Goal: Transaction & Acquisition: Purchase product/service

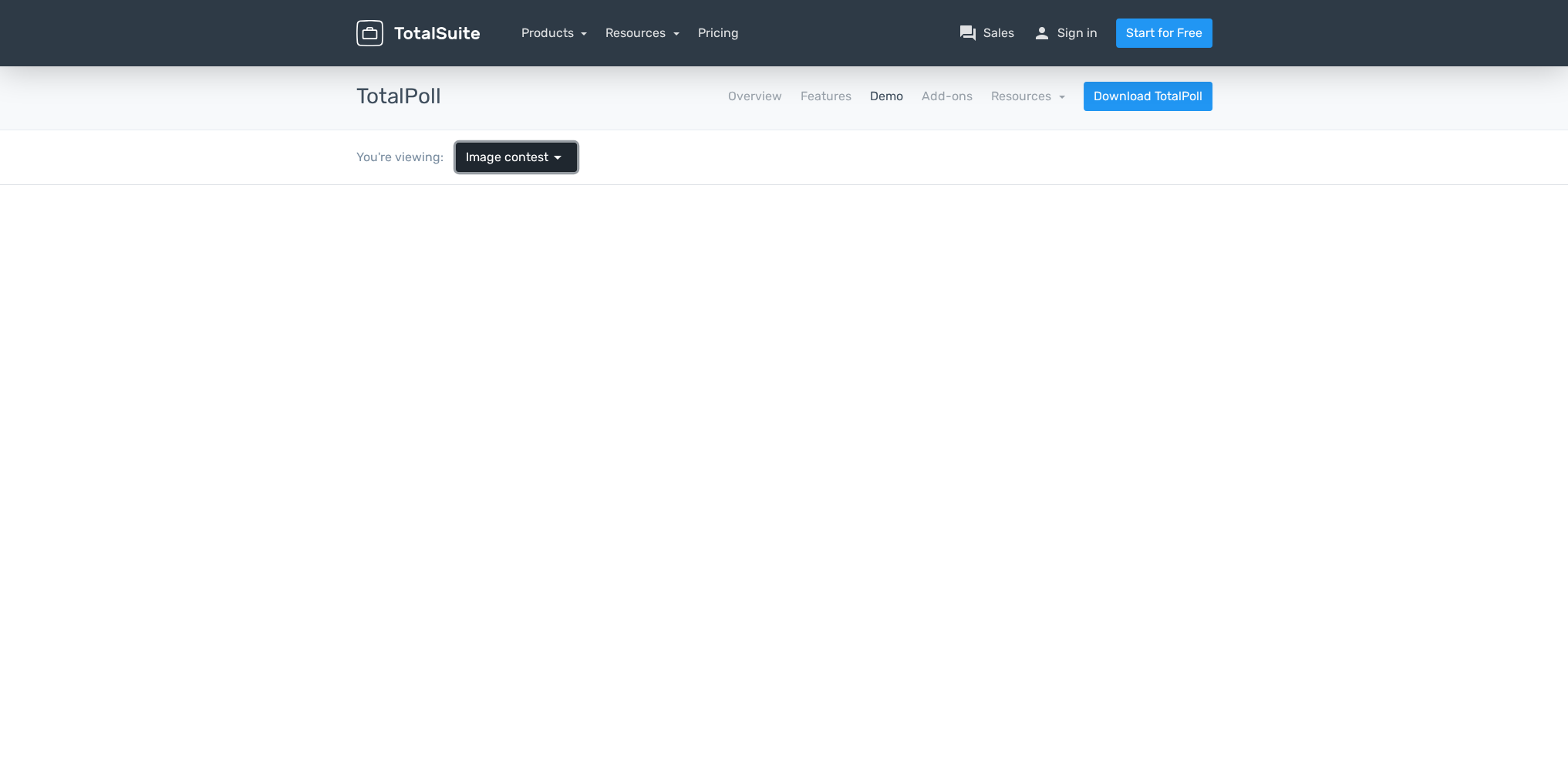
click at [536, 157] on span "Image contest" at bounding box center [508, 157] width 83 height 19
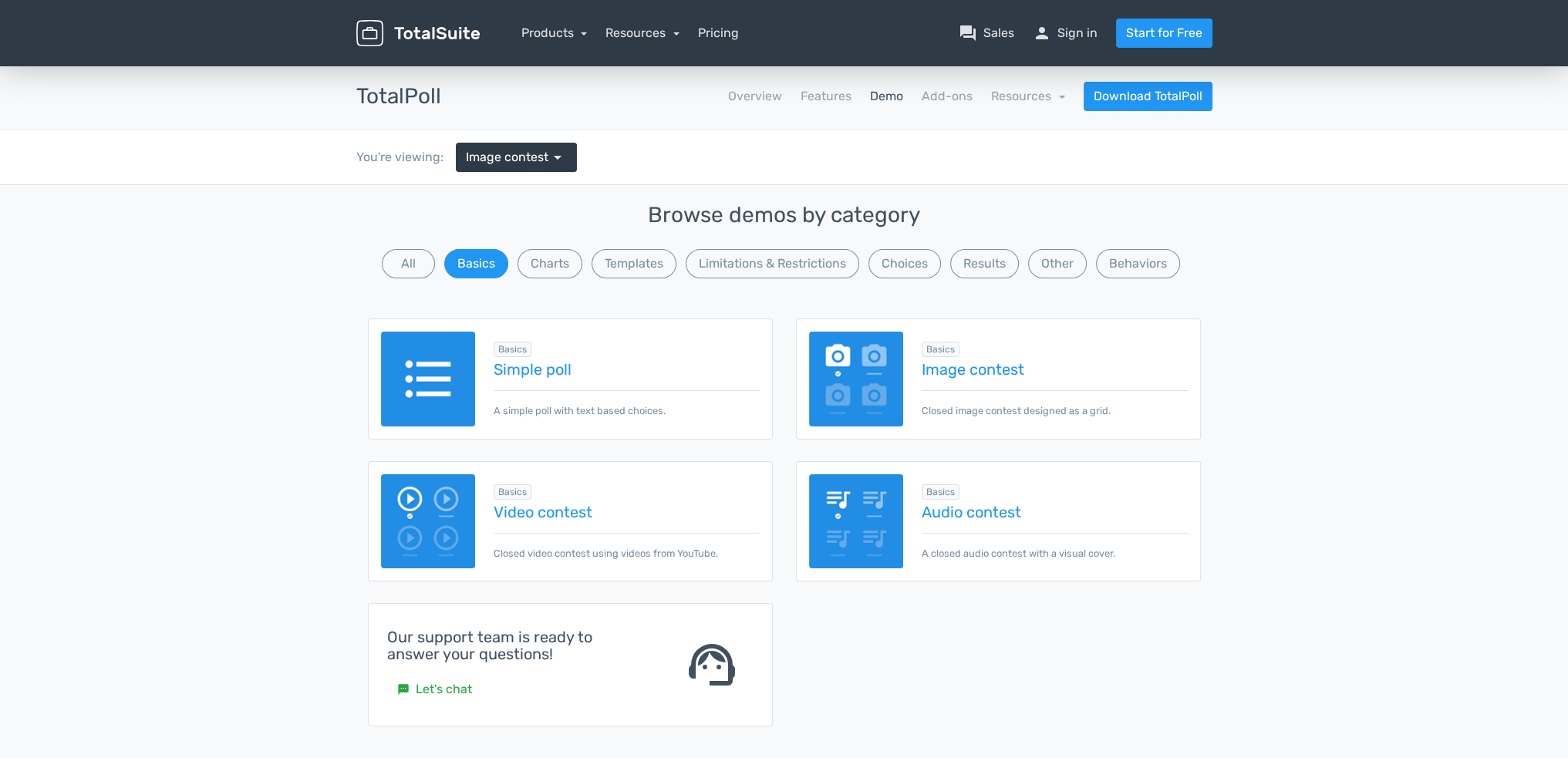
click at [891, 385] on img at bounding box center [856, 379] width 95 height 95
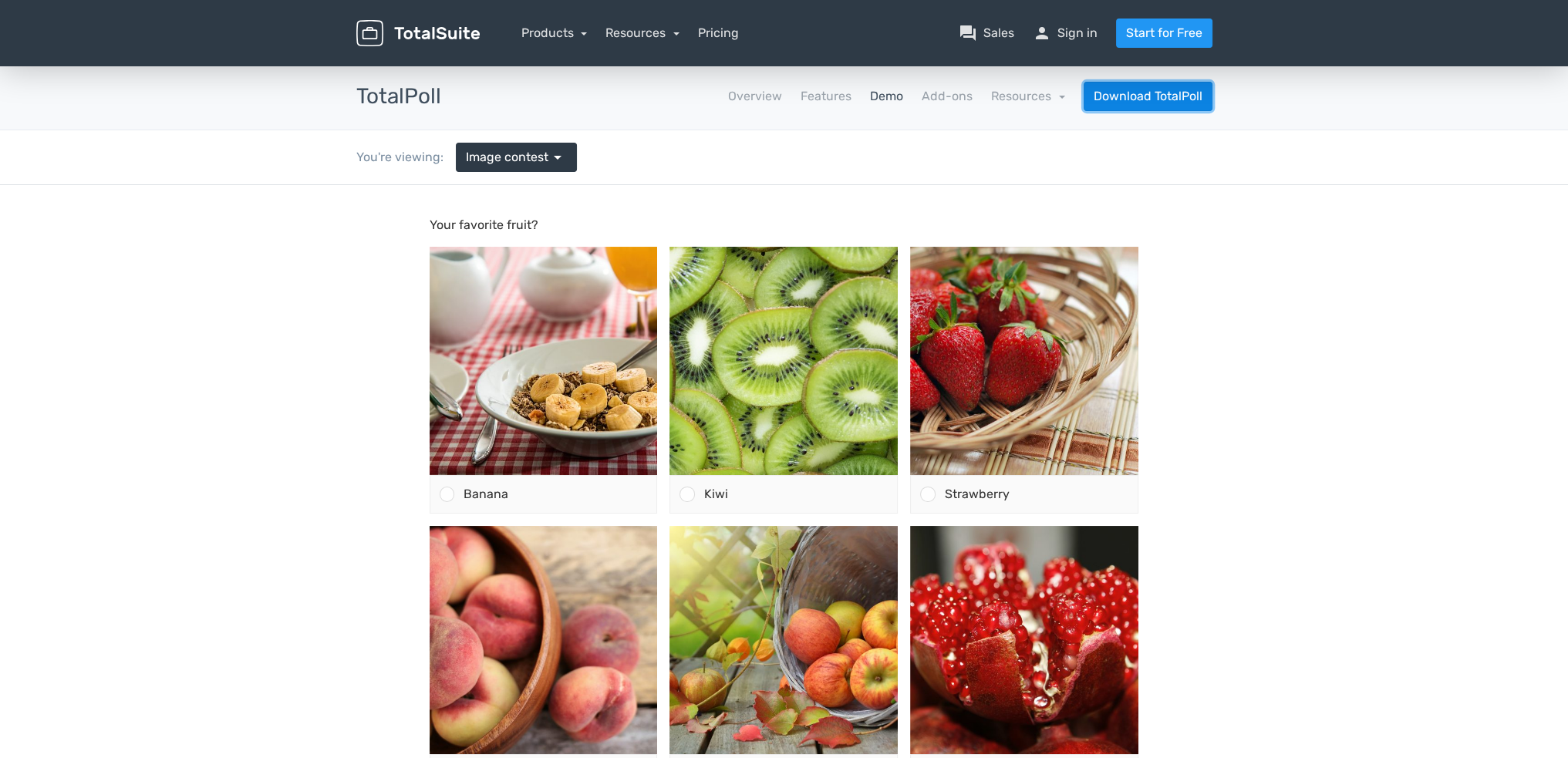
click at [1120, 98] on link "Download TotalPoll" at bounding box center [1148, 97] width 129 height 30
